Goal: Task Accomplishment & Management: Manage account settings

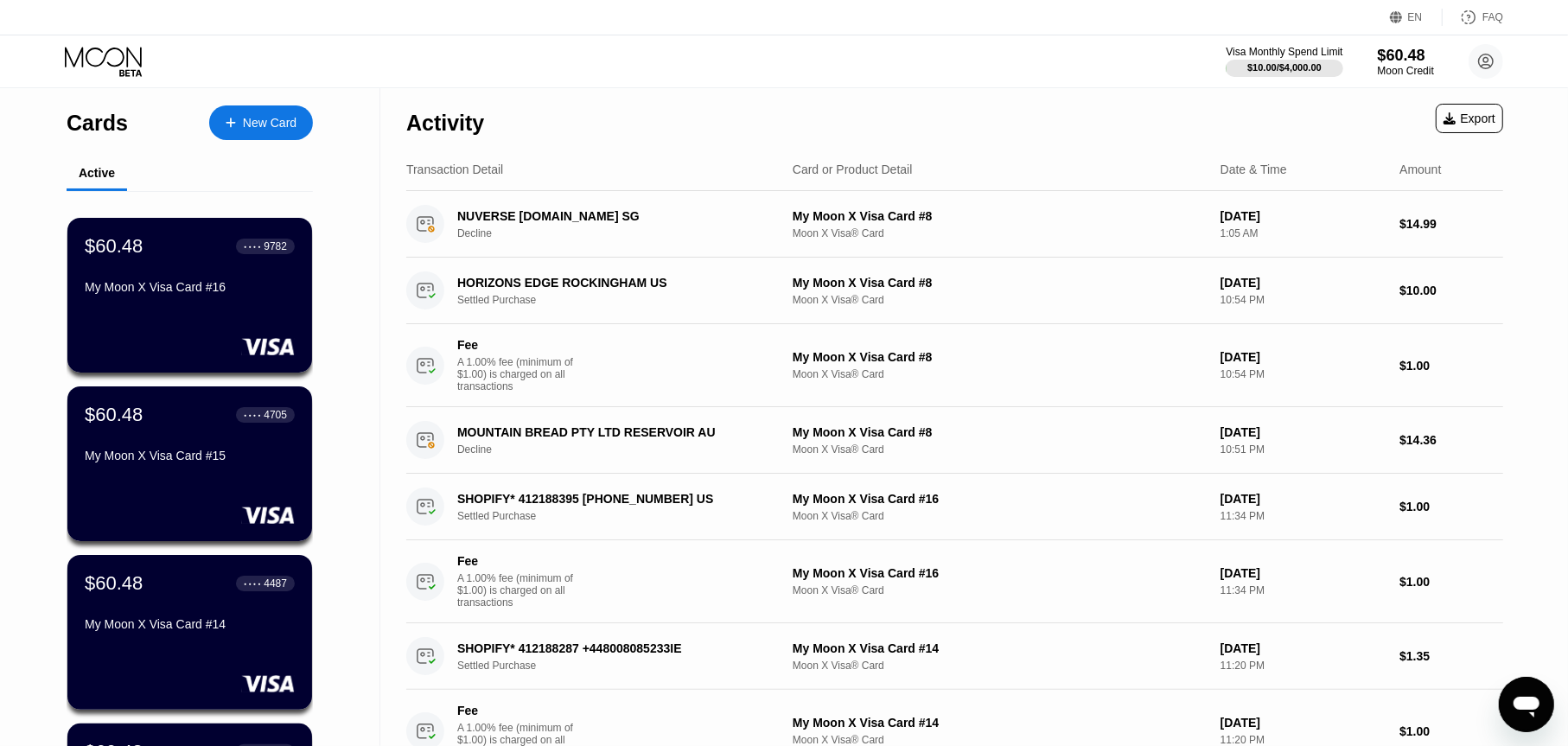
click at [1226, 120] on div "Activity Export" at bounding box center [954, 118] width 1097 height 60
click at [566, 289] on div "HORIZONS EDGE ROCKINGHAM US" at bounding box center [614, 282] width 312 height 14
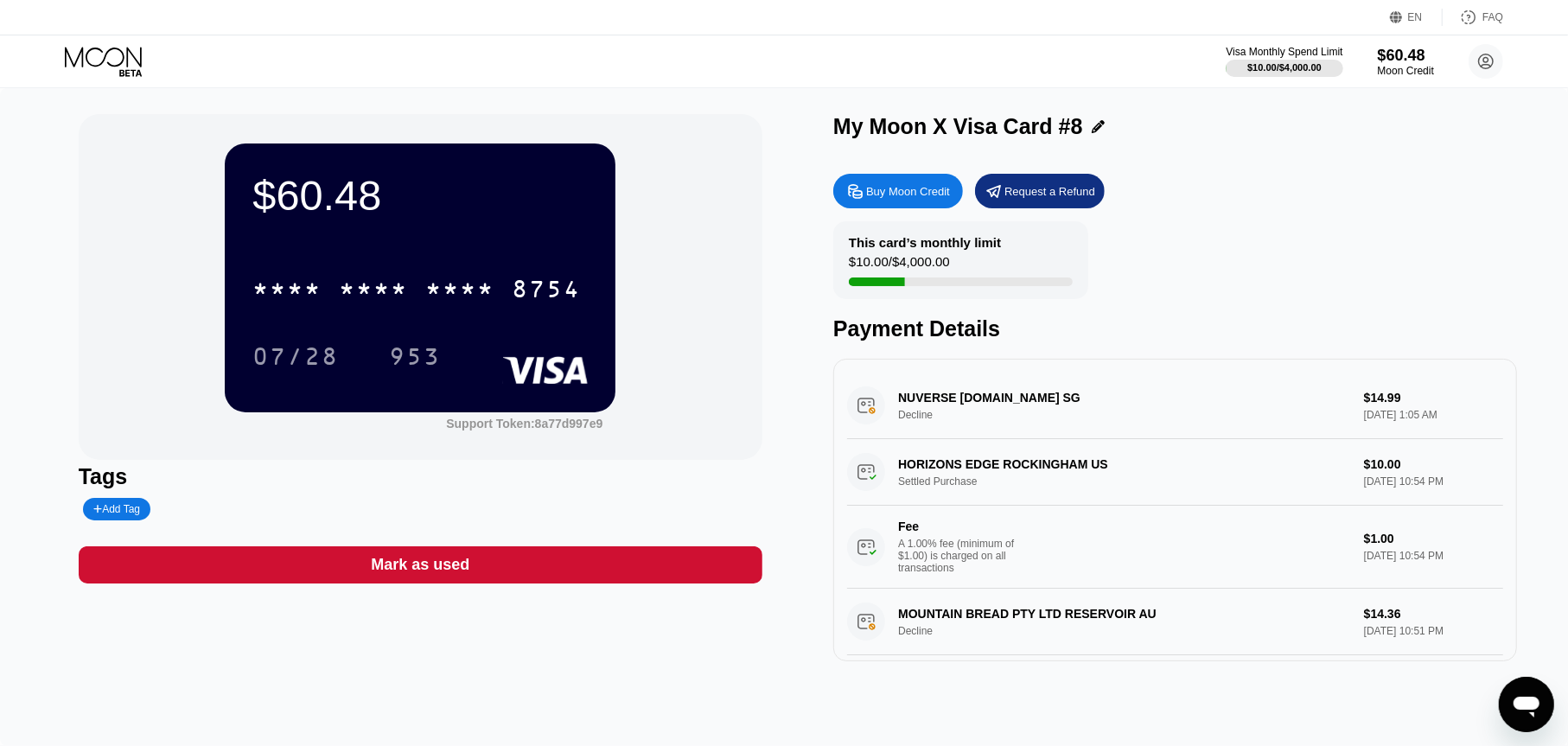
click at [919, 267] on div "$10.00 / $4,000.00" at bounding box center [899, 266] width 101 height 24
click at [903, 275] on div "$10.00 / $4,000.00" at bounding box center [899, 266] width 101 height 24
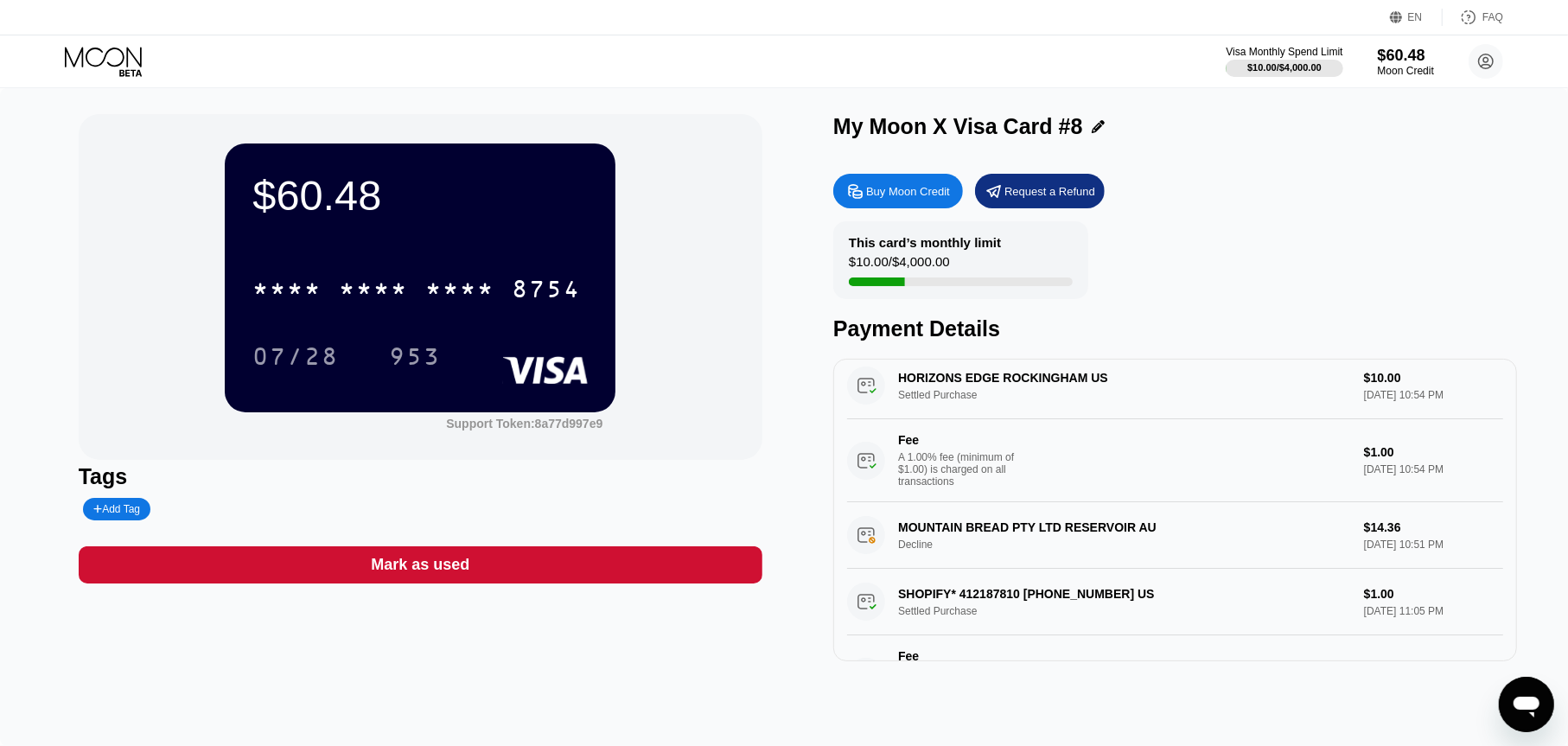
scroll to position [173, 0]
